Goal: Task Accomplishment & Management: Complete application form

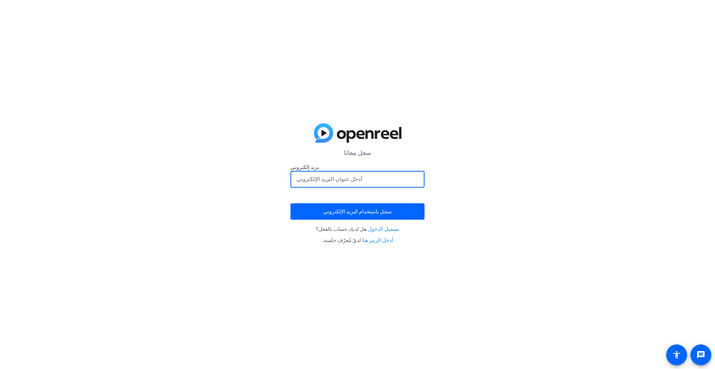
click at [337, 180] on input "email" at bounding box center [357, 179] width 122 height 9
click at [333, 179] on input "email" at bounding box center [357, 179] width 122 height 9
type input "tr2355436@gmail.com"
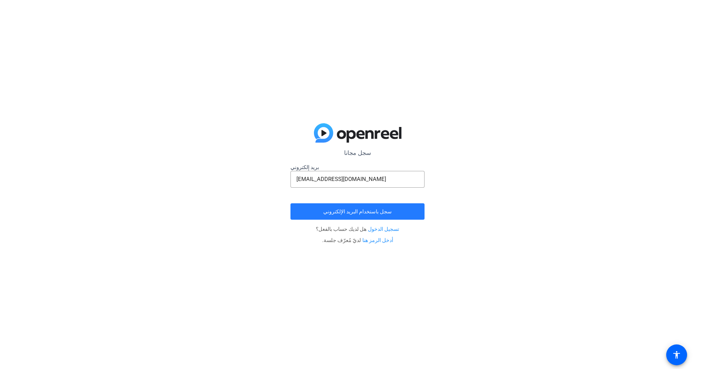
click at [343, 208] on font "سجل باستخدام البريد الإلكتروني" at bounding box center [357, 211] width 69 height 6
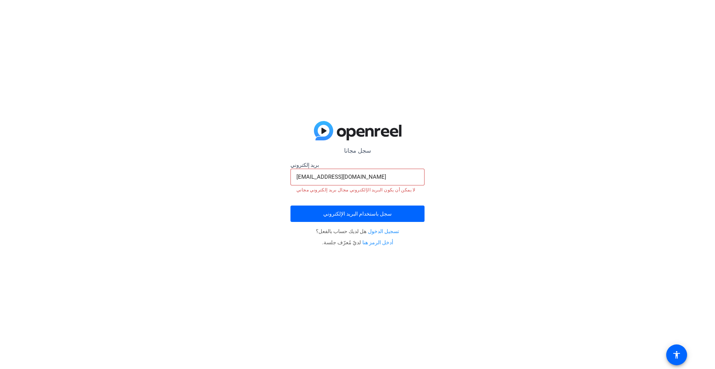
click at [362, 175] on input "tr2355436@gmail.com" at bounding box center [357, 176] width 122 height 9
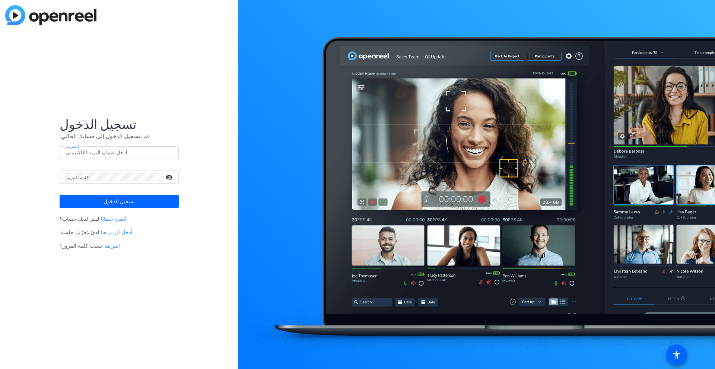
click at [121, 157] on input "بريد إلكتروني" at bounding box center [119, 152] width 107 height 9
click at [125, 170] on mat-form-field "بريد إلكتروني tr2355436@gmail.com" at bounding box center [119, 158] width 119 height 24
click at [168, 177] on mat-icon "visibility_off" at bounding box center [170, 177] width 18 height 11
click at [60, 195] on button "تسجيل الدخول" at bounding box center [119, 201] width 119 height 13
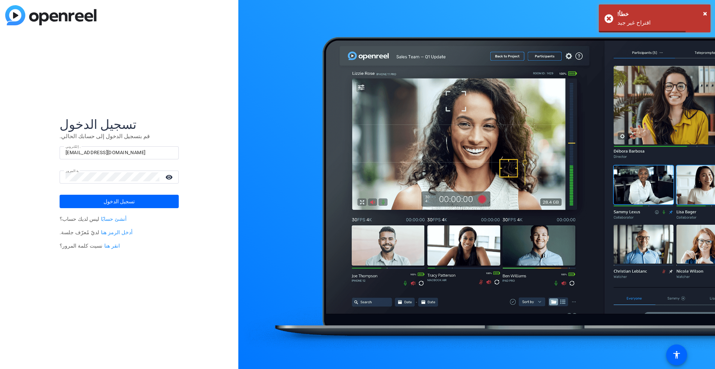
click at [168, 175] on mat-icon "visibility" at bounding box center [170, 177] width 18 height 11
click at [147, 197] on span at bounding box center [119, 201] width 119 height 18
click at [147, 197] on form "تسجيل الدخول قم بتسجيل الدخول إلى حسابك الحالي. بريد إلكتروني tr2355436@gmail.c…" at bounding box center [119, 163] width 119 height 92
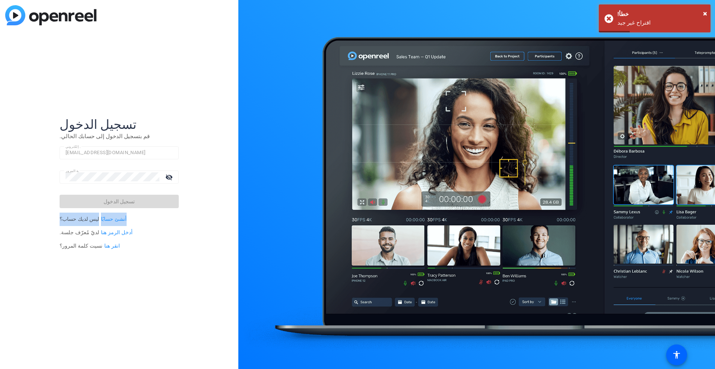
click at [147, 197] on form "تسجيل الدخول قم بتسجيل الدخول إلى حسابك الحالي. بريد إلكتروني tr2355436@gmail.c…" at bounding box center [119, 163] width 119 height 92
click at [147, 197] on span at bounding box center [119, 201] width 119 height 18
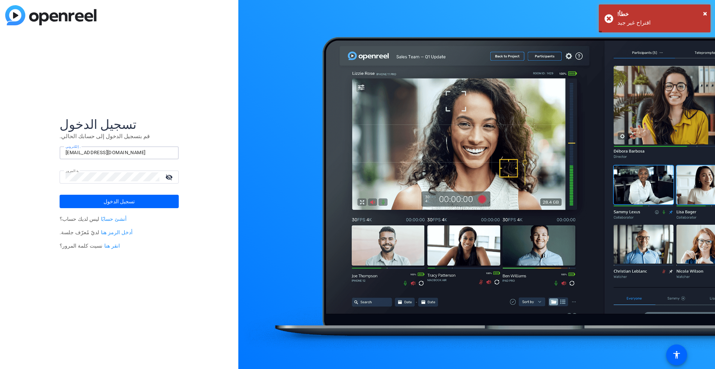
click at [132, 150] on input "tr2355436@gmail.com" at bounding box center [119, 152] width 107 height 9
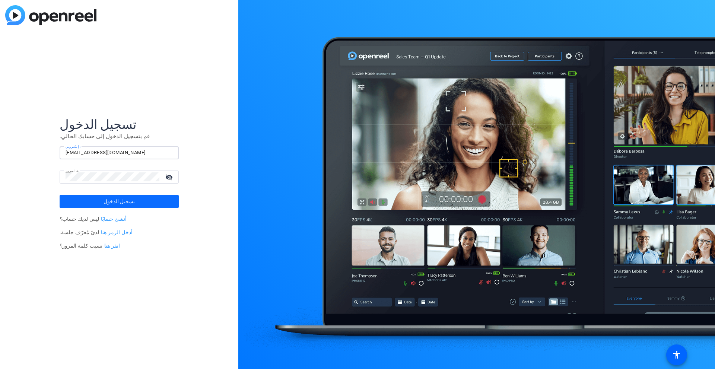
type input "tr2355436@gmail.com"
click at [111, 196] on span "تسجيل الدخول" at bounding box center [118, 201] width 31 height 19
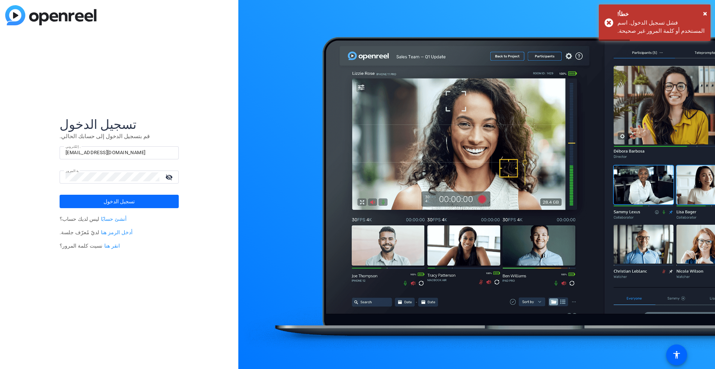
click at [107, 199] on font "تسجيل الدخول" at bounding box center [118, 201] width 31 height 6
click at [107, 199] on form "تسجيل الدخول قم بتسجيل الدخول إلى حسابك الحالي. بريد إلكتروني tr2355436@gmail.c…" at bounding box center [119, 163] width 119 height 92
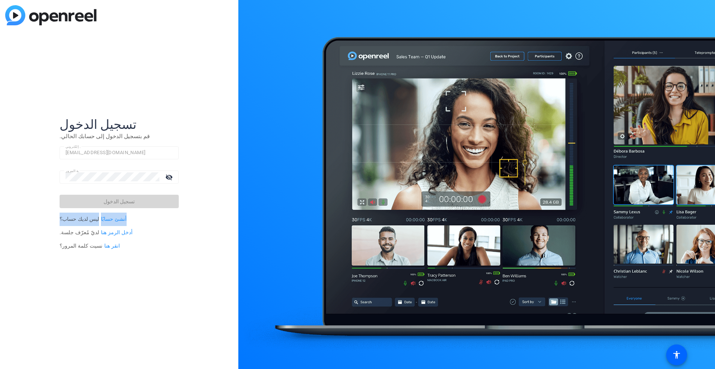
click at [107, 199] on form "تسجيل الدخول قم بتسجيل الدخول إلى حسابك الحالي. بريد إلكتروني tr2355436@gmail.c…" at bounding box center [119, 163] width 119 height 92
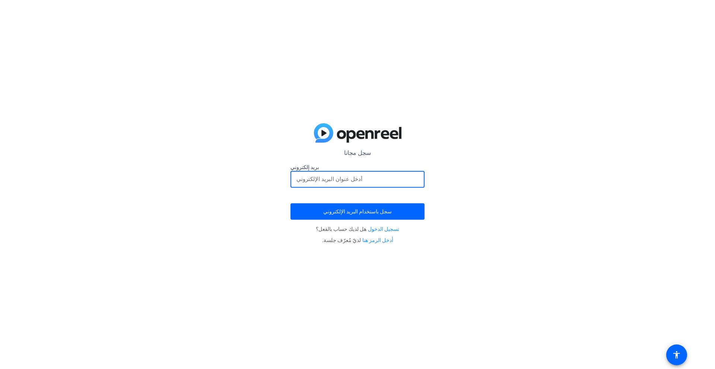
click at [361, 177] on input "email" at bounding box center [357, 179] width 122 height 9
type input "tr2355436@gmail.com"
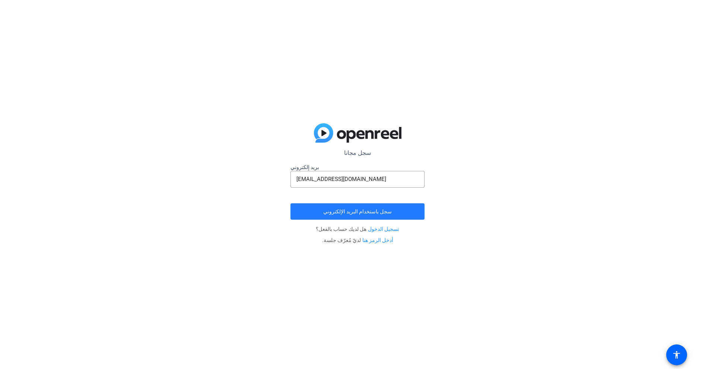
click at [349, 208] on font "سجل باستخدام البريد الإلكتروني" at bounding box center [357, 211] width 69 height 6
click at [290, 203] on button "سجل باستخدام البريد الإلكتروني" at bounding box center [357, 211] width 134 height 16
